Goal: Task Accomplishment & Management: Manage account settings

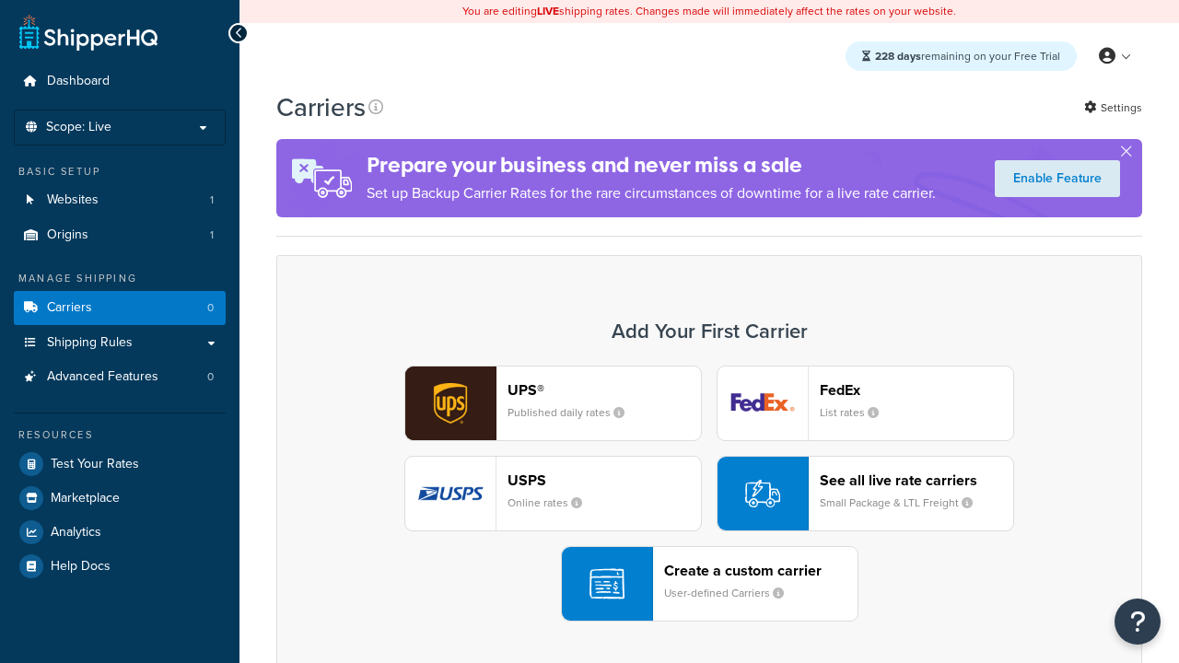
click at [709, 494] on div "UPS® Published daily rates FedEx List rates USPS Online rates See all live rate…" at bounding box center [709, 494] width 827 height 256
click at [917, 390] on header "FedEx" at bounding box center [916, 390] width 193 height 18
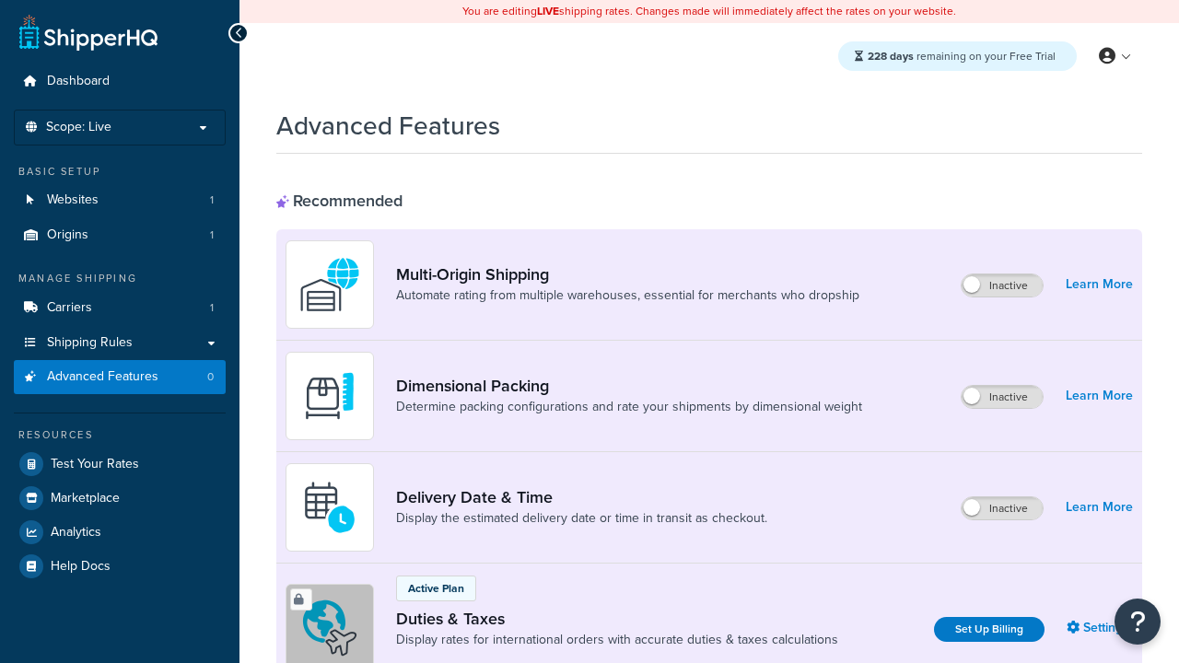
scroll to position [276, 0]
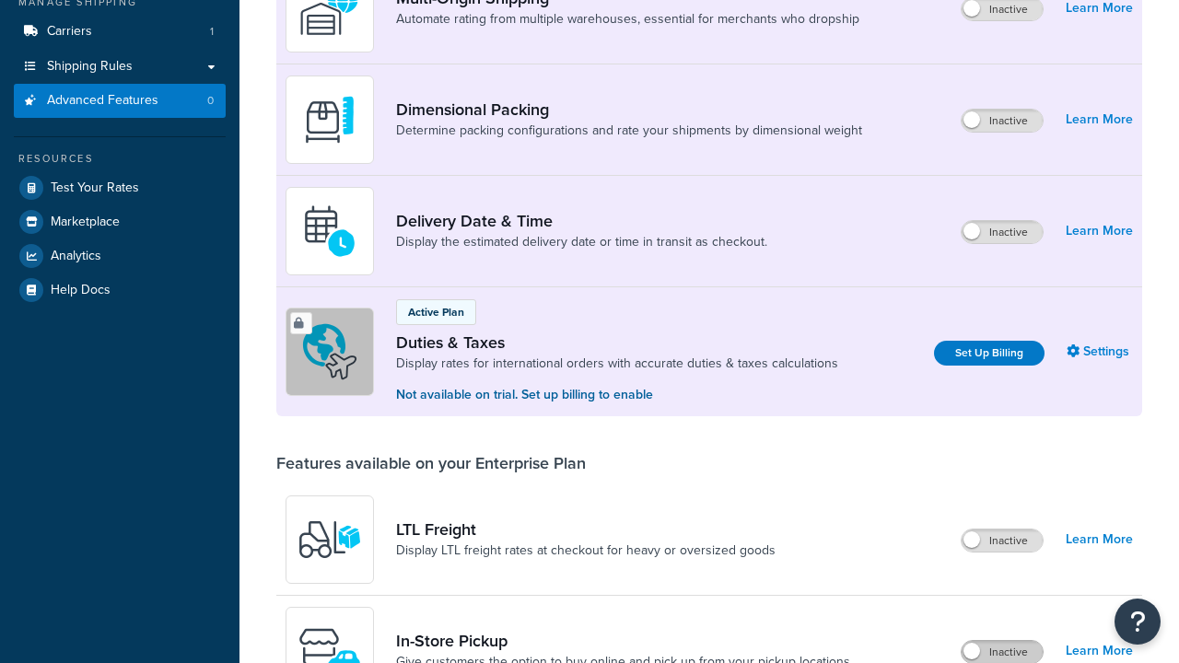
click at [1002, 652] on label "Inactive" at bounding box center [1002, 652] width 81 height 22
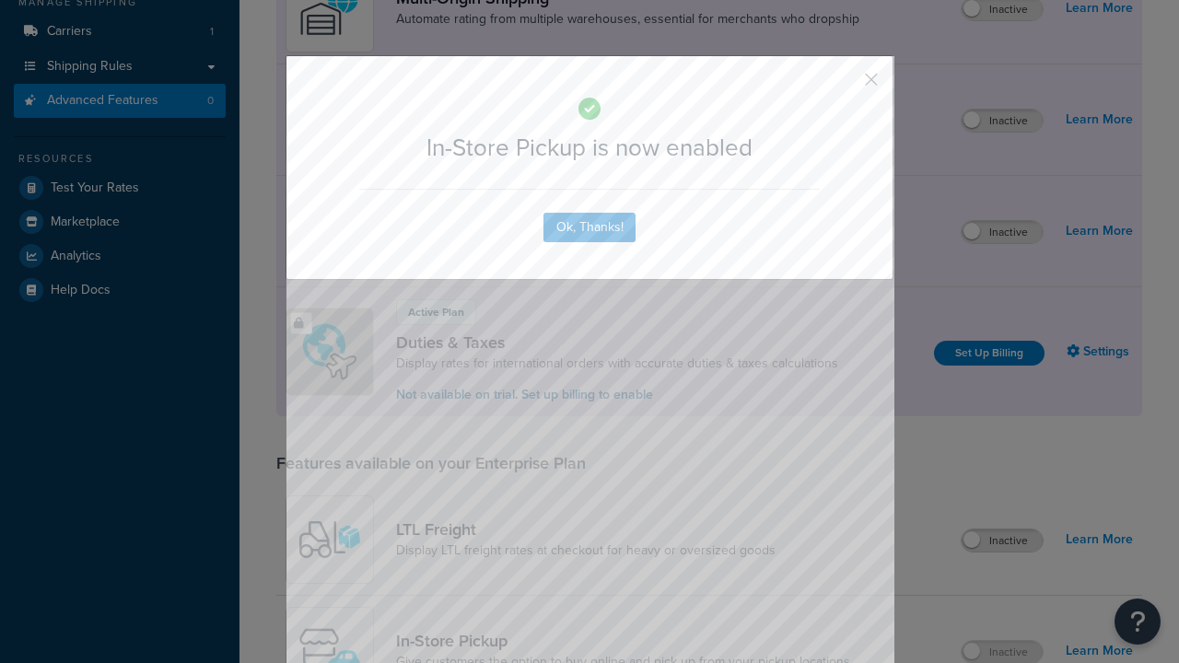
scroll to position [311, 0]
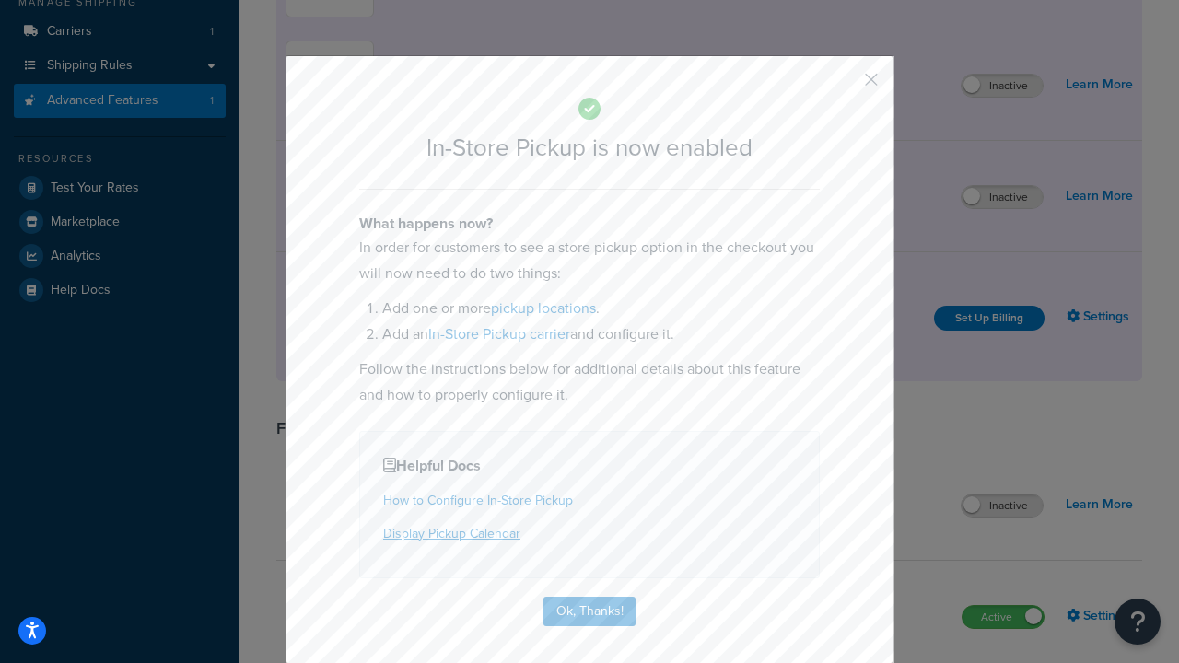
click at [844, 86] on button "button" at bounding box center [844, 86] width 5 height 5
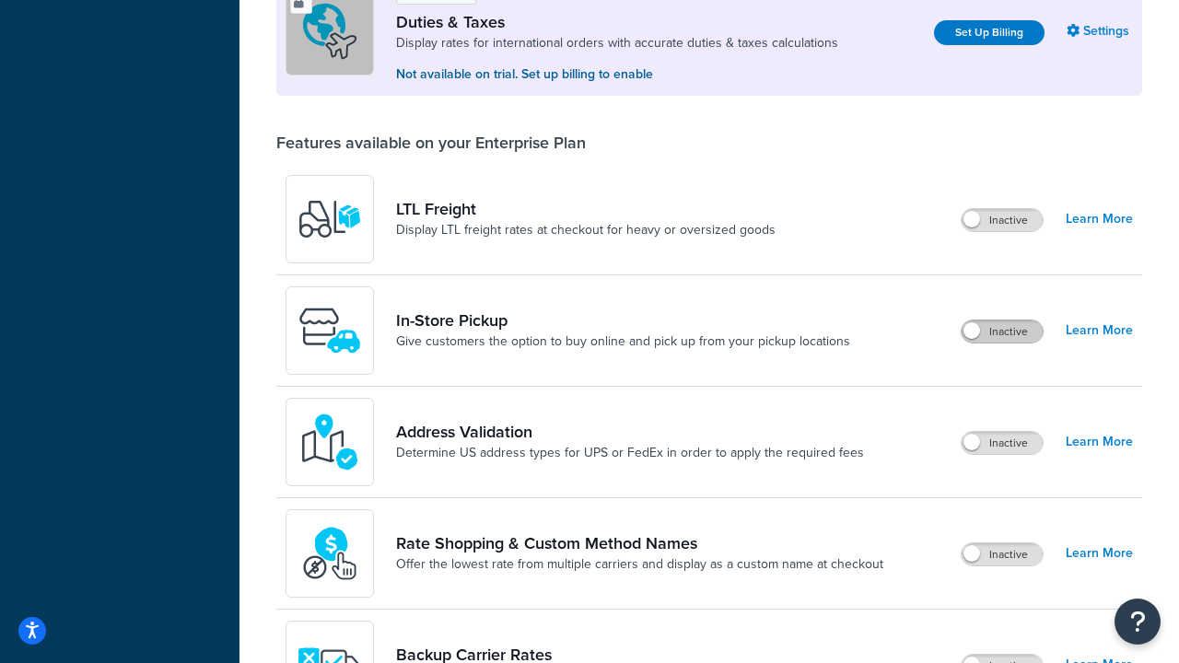
scroll to position [562, 0]
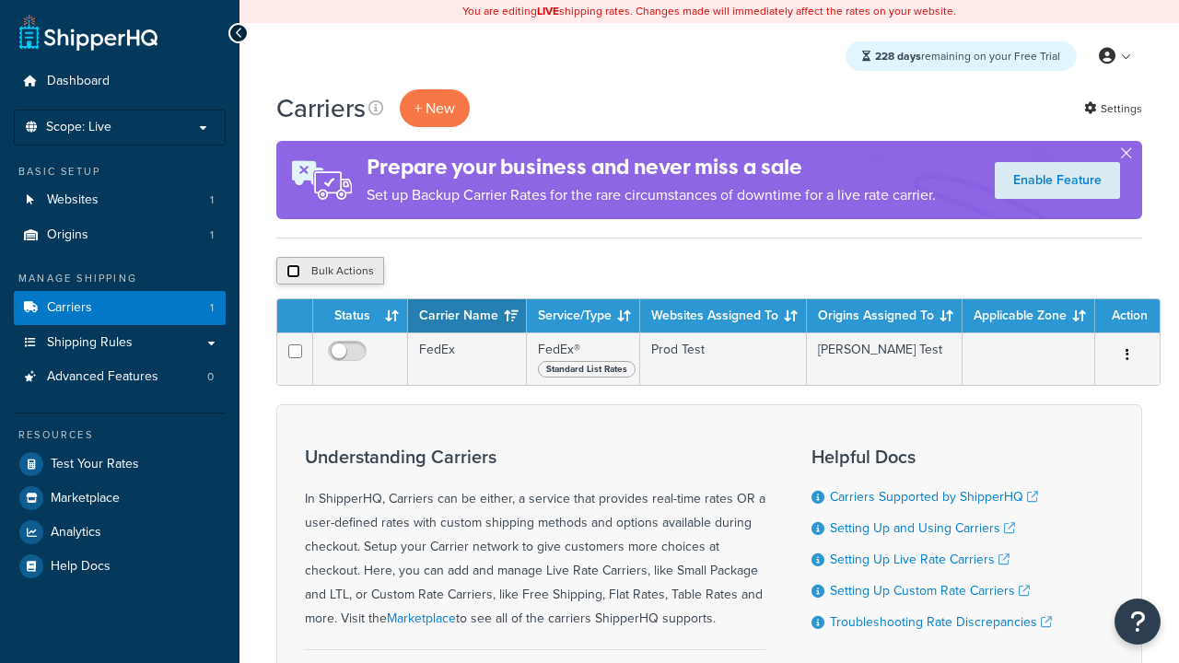
click at [293, 272] on input "checkbox" at bounding box center [293, 271] width 14 height 14
checkbox input "true"
click at [496, 272] on button "Delete" at bounding box center [492, 271] width 64 height 28
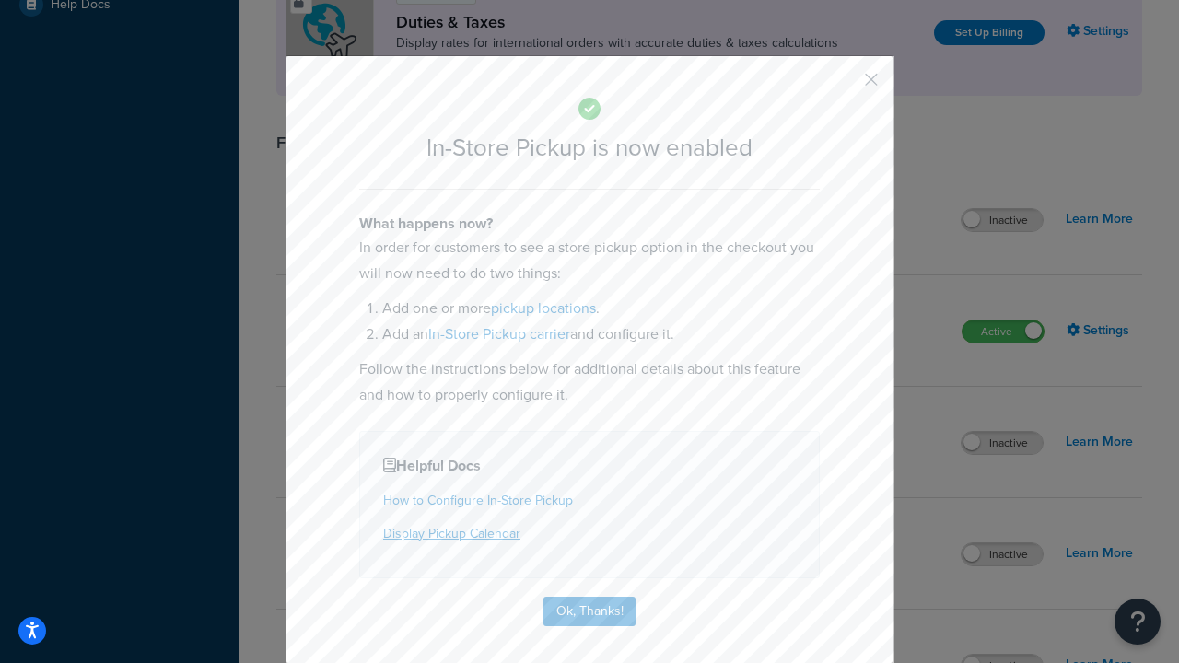
click at [844, 84] on button "button" at bounding box center [844, 86] width 5 height 5
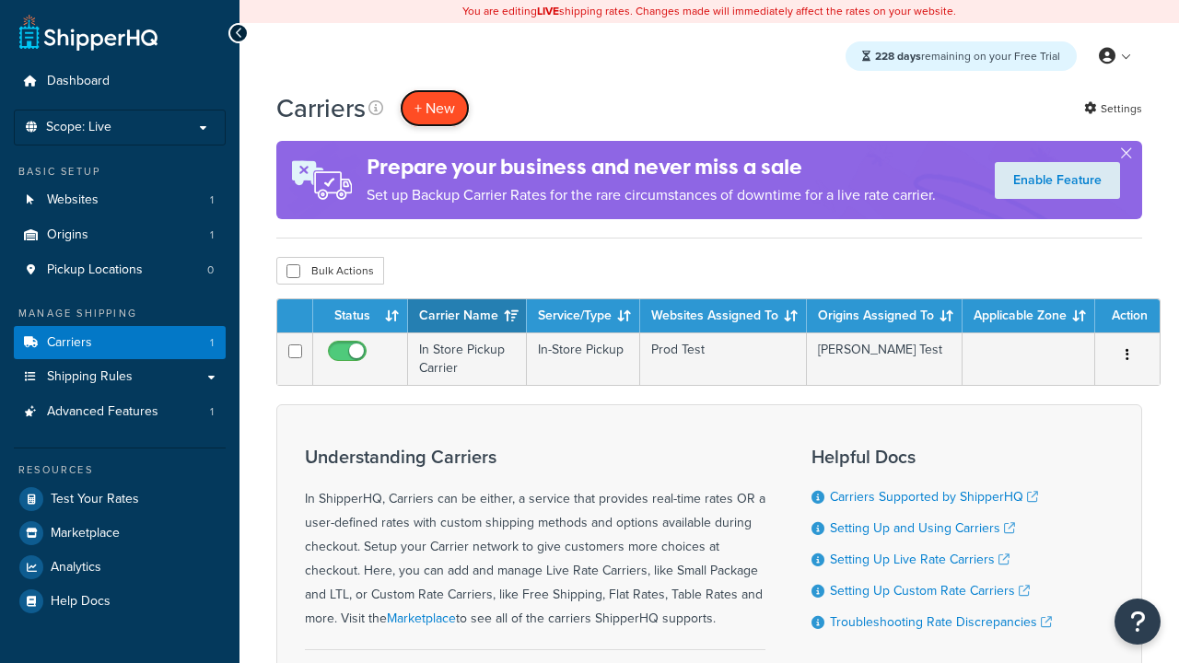
click at [435, 108] on button "+ New" at bounding box center [435, 108] width 70 height 38
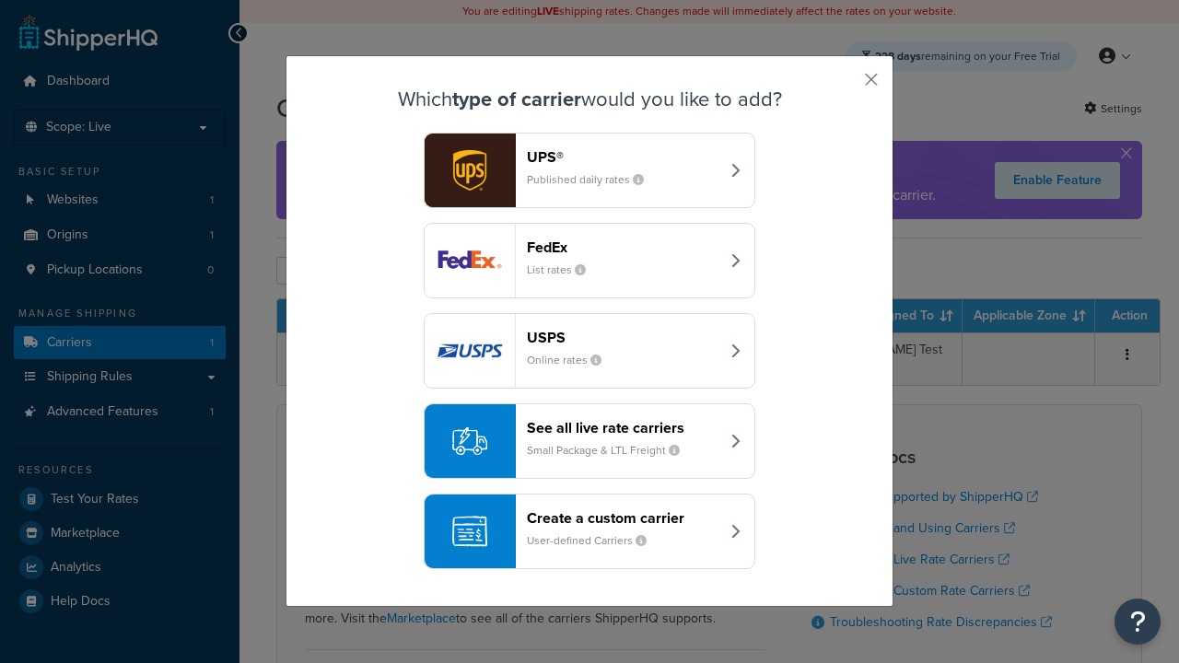
click at [590, 532] on div "Create a custom carrier User-defined Carriers" at bounding box center [623, 531] width 193 height 44
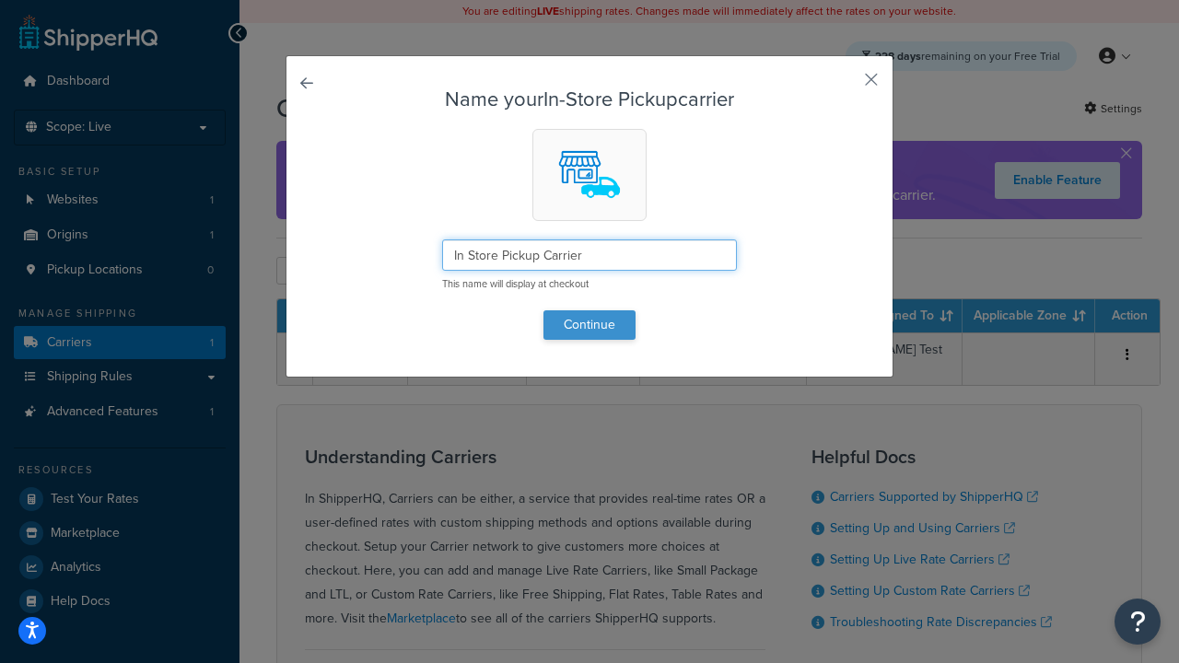
type input "In Store Pickup Carrier"
click at [590, 324] on button "Continue" at bounding box center [589, 324] width 92 height 29
